Goal: Task Accomplishment & Management: Complete application form

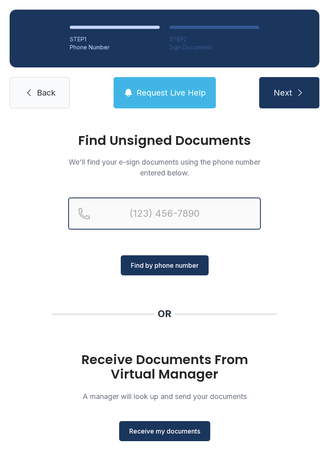
click at [130, 213] on input "Reservation phone number" at bounding box center [164, 213] width 192 height 32
type input "("
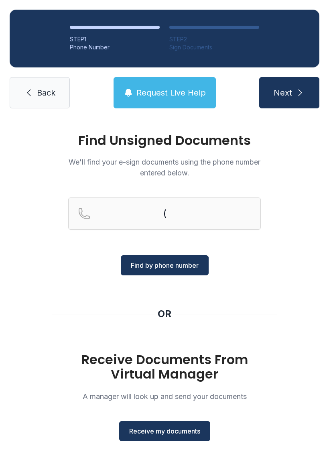
click at [27, 87] on link "Back" at bounding box center [40, 92] width 60 height 31
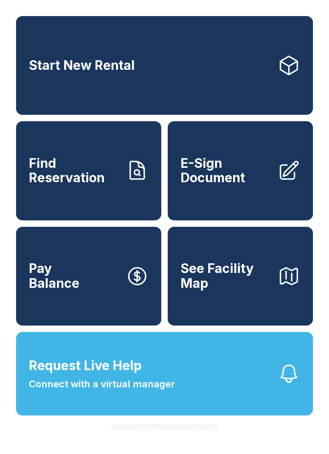
click at [288, 180] on icon at bounding box center [288, 170] width 22 height 22
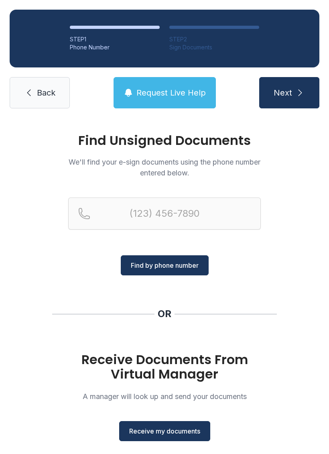
click at [174, 426] on span "Receive my documents" at bounding box center [164, 431] width 71 height 10
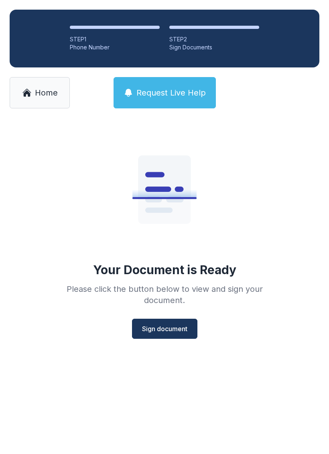
click at [147, 321] on button "Sign document" at bounding box center [164, 328] width 65 height 20
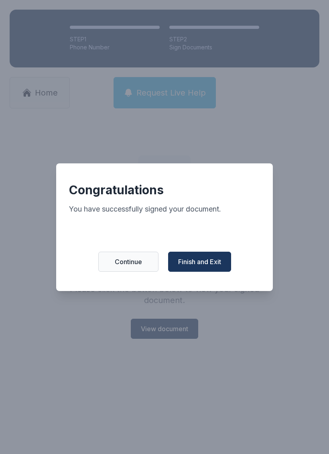
click at [209, 252] on div "Congratulations You have successfully signed your document. Continue Finish and…" at bounding box center [164, 227] width 217 height 128
click at [207, 271] on button "Finish and Exit" at bounding box center [199, 261] width 63 height 20
